Goal: Task Accomplishment & Management: Manage account settings

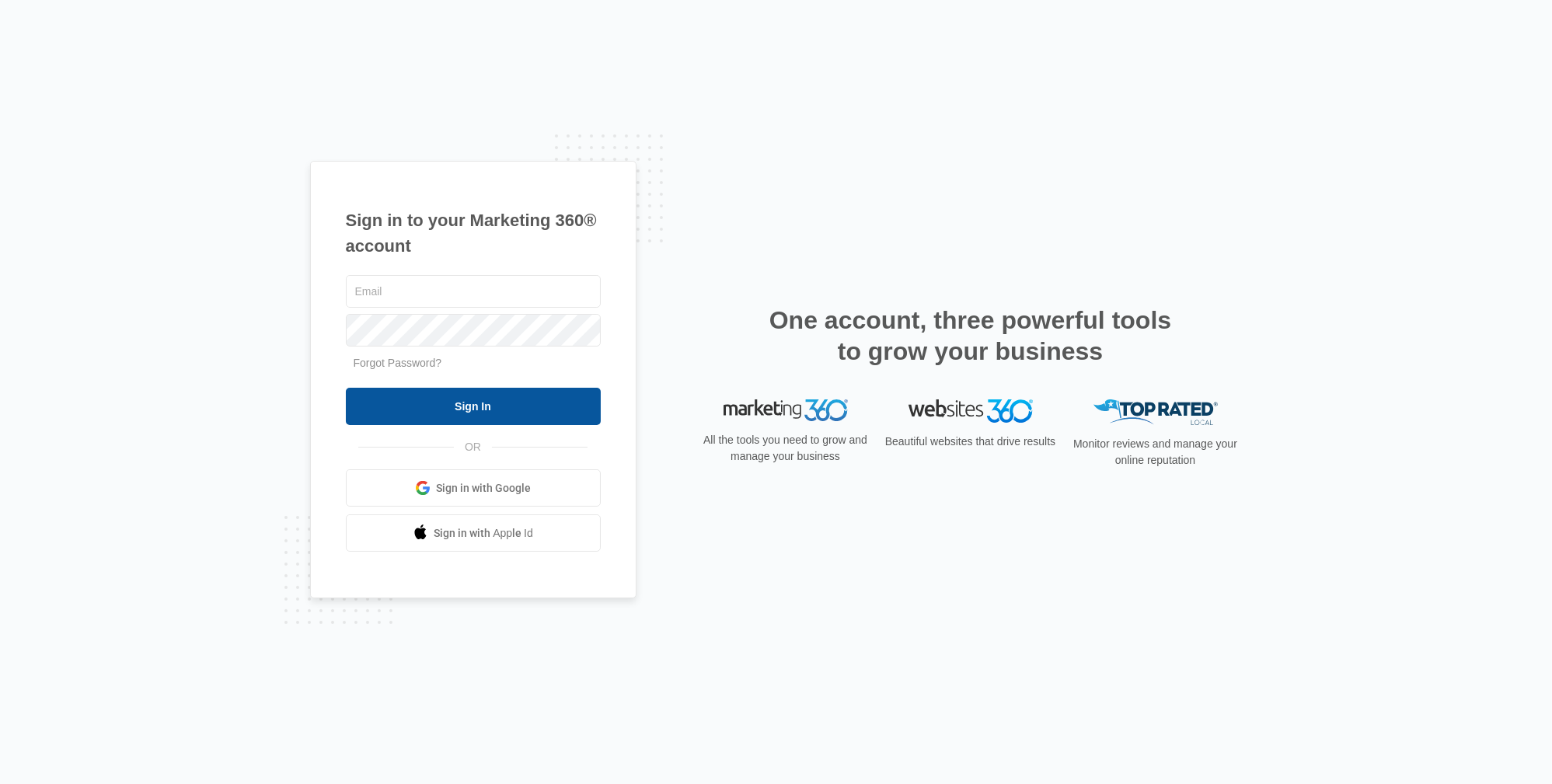
type input "[PERSON_NAME][EMAIL_ADDRESS][DOMAIN_NAME]"
click at [537, 412] on input "Sign In" at bounding box center [473, 405] width 255 height 37
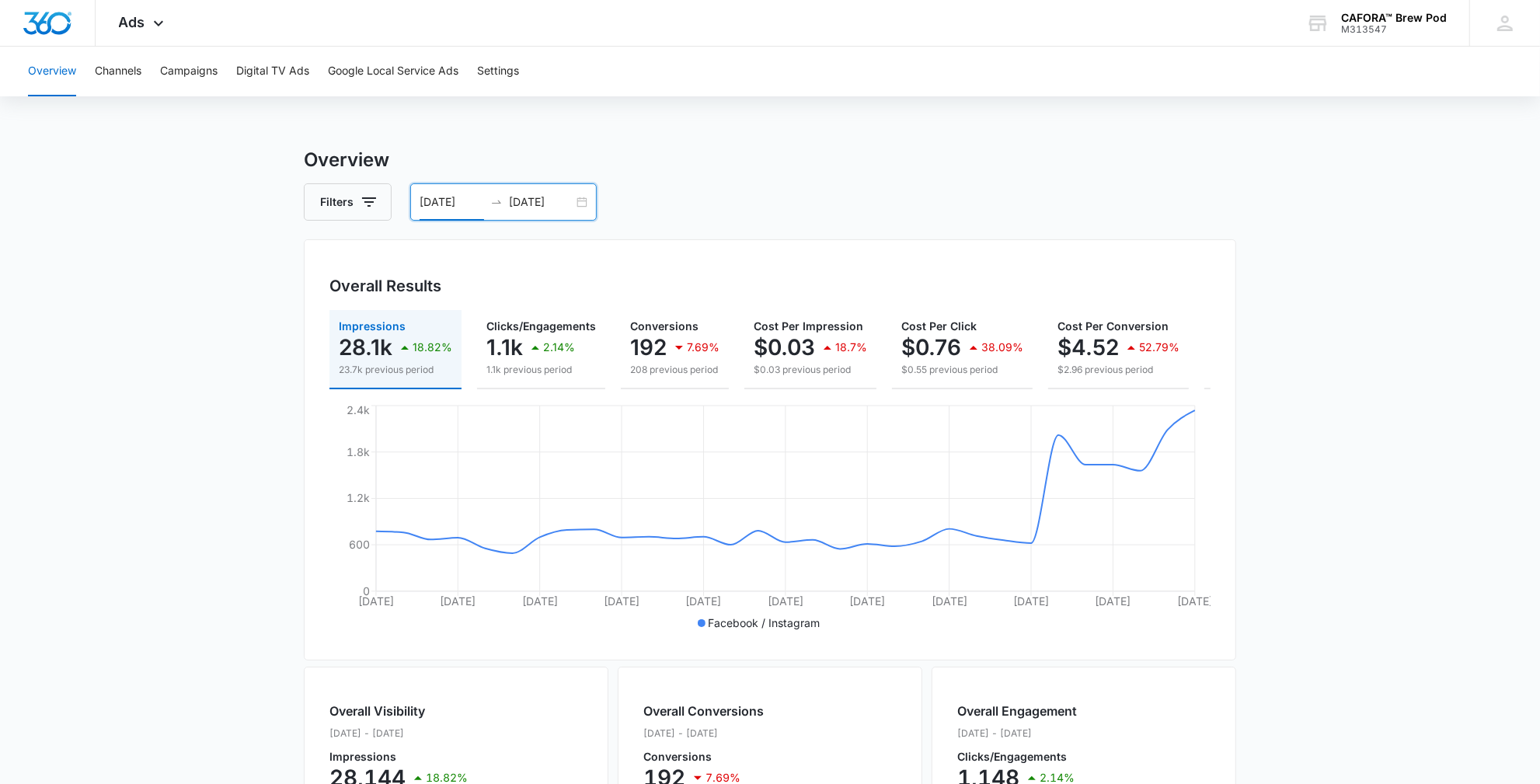
click at [433, 204] on input "[DATE]" at bounding box center [451, 201] width 65 height 17
click at [679, 189] on div "Filters [DATE] [DATE]" at bounding box center [770, 201] width 933 height 37
click at [434, 201] on input "[DATE]" at bounding box center [451, 201] width 65 height 17
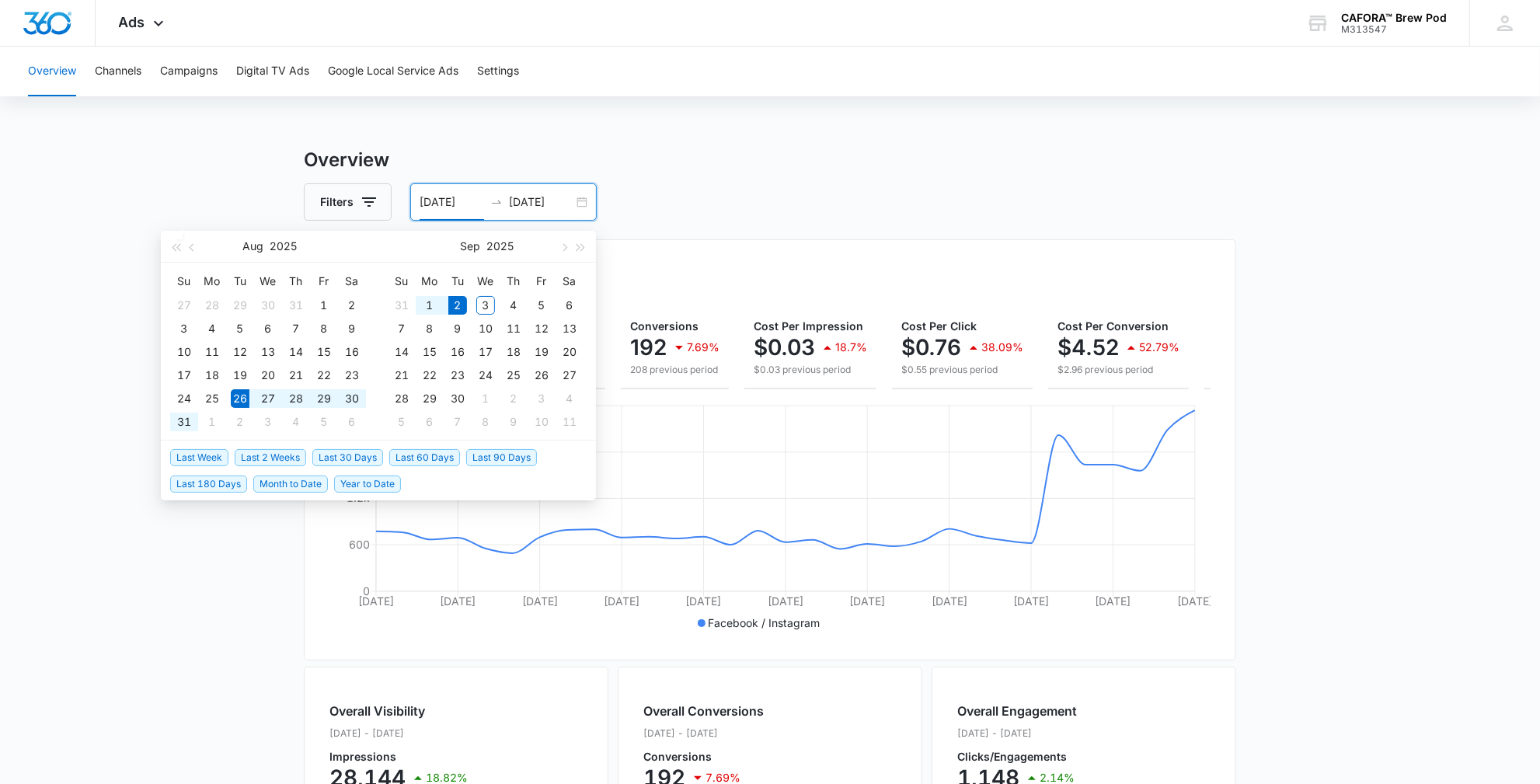
type input "[DATE]"
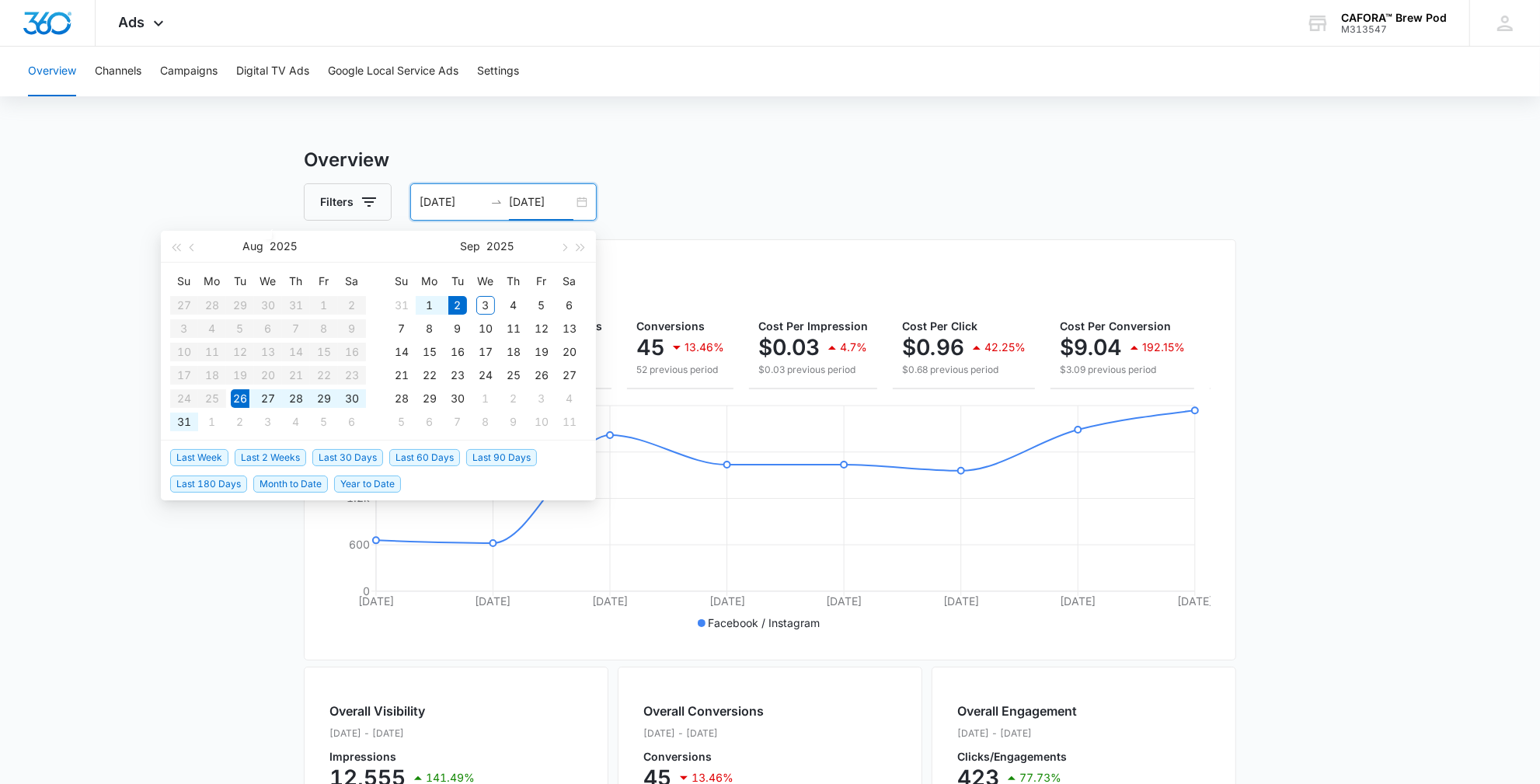
click at [703, 207] on div "Filters [DATE] [DATE]" at bounding box center [770, 201] width 933 height 37
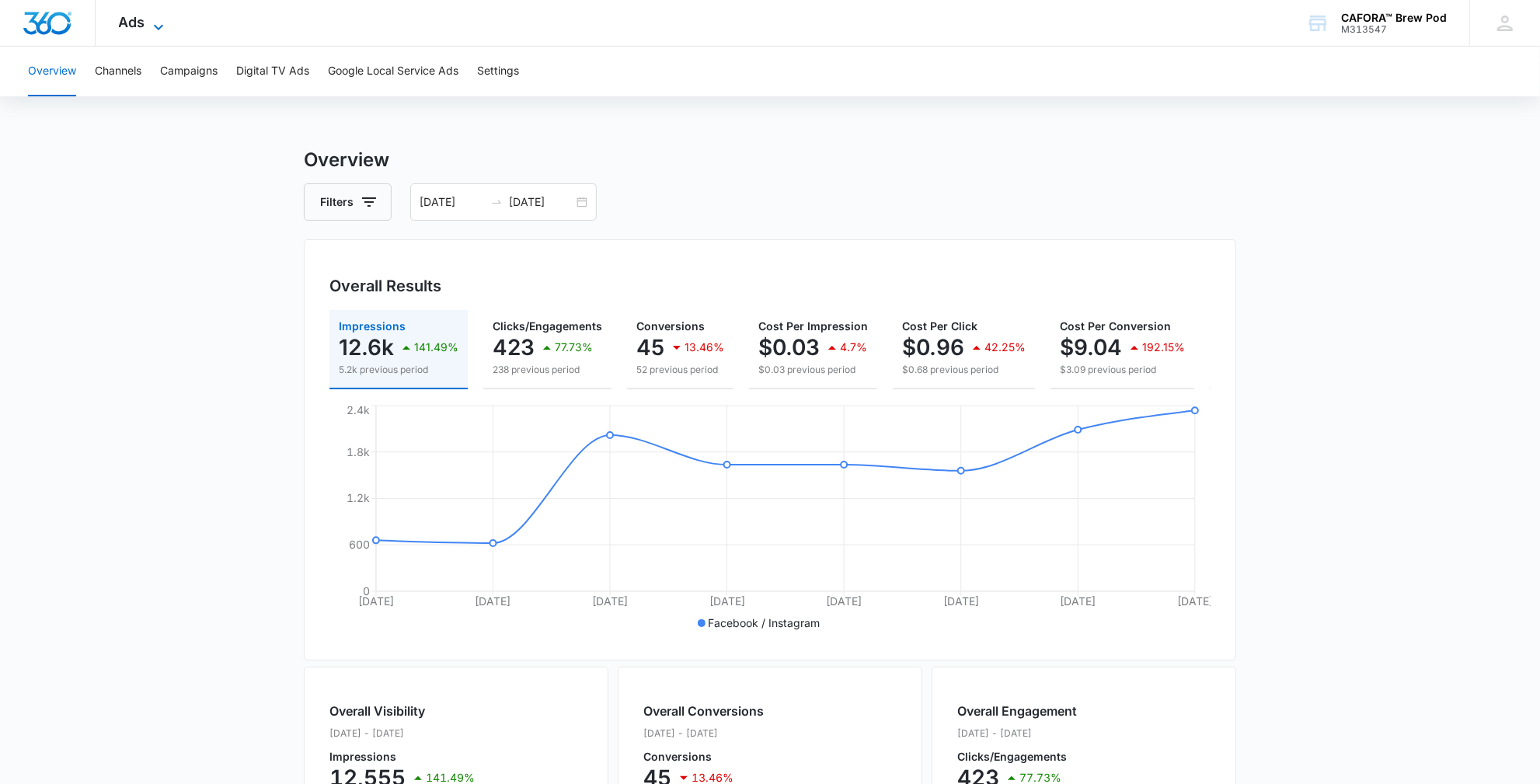
click at [157, 24] on icon at bounding box center [158, 27] width 19 height 19
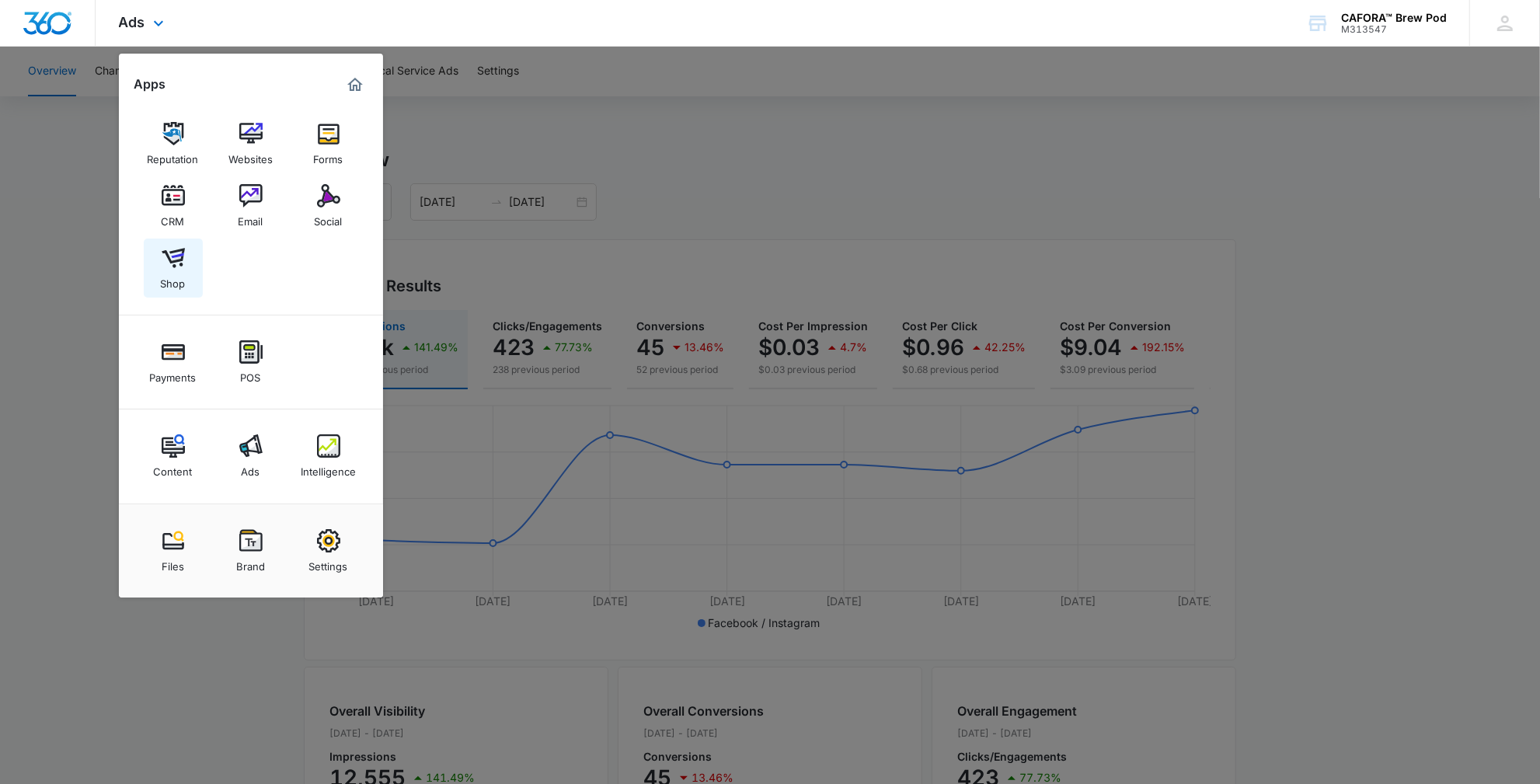
click at [171, 267] on img at bounding box center [172, 257] width 23 height 23
click at [174, 261] on img at bounding box center [172, 257] width 23 height 23
